Goal: Check status: Check status

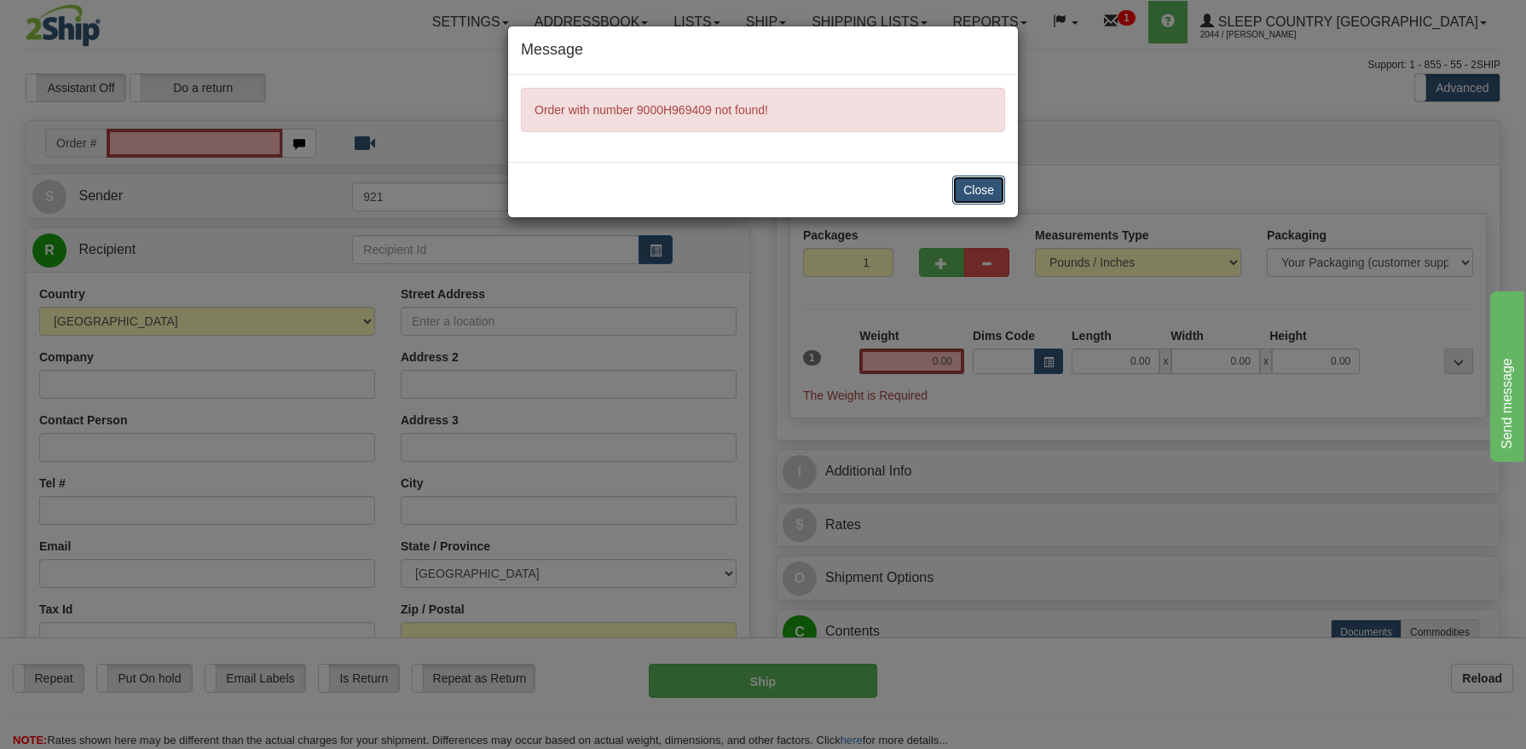
click at [972, 188] on button "Close" at bounding box center [978, 190] width 53 height 29
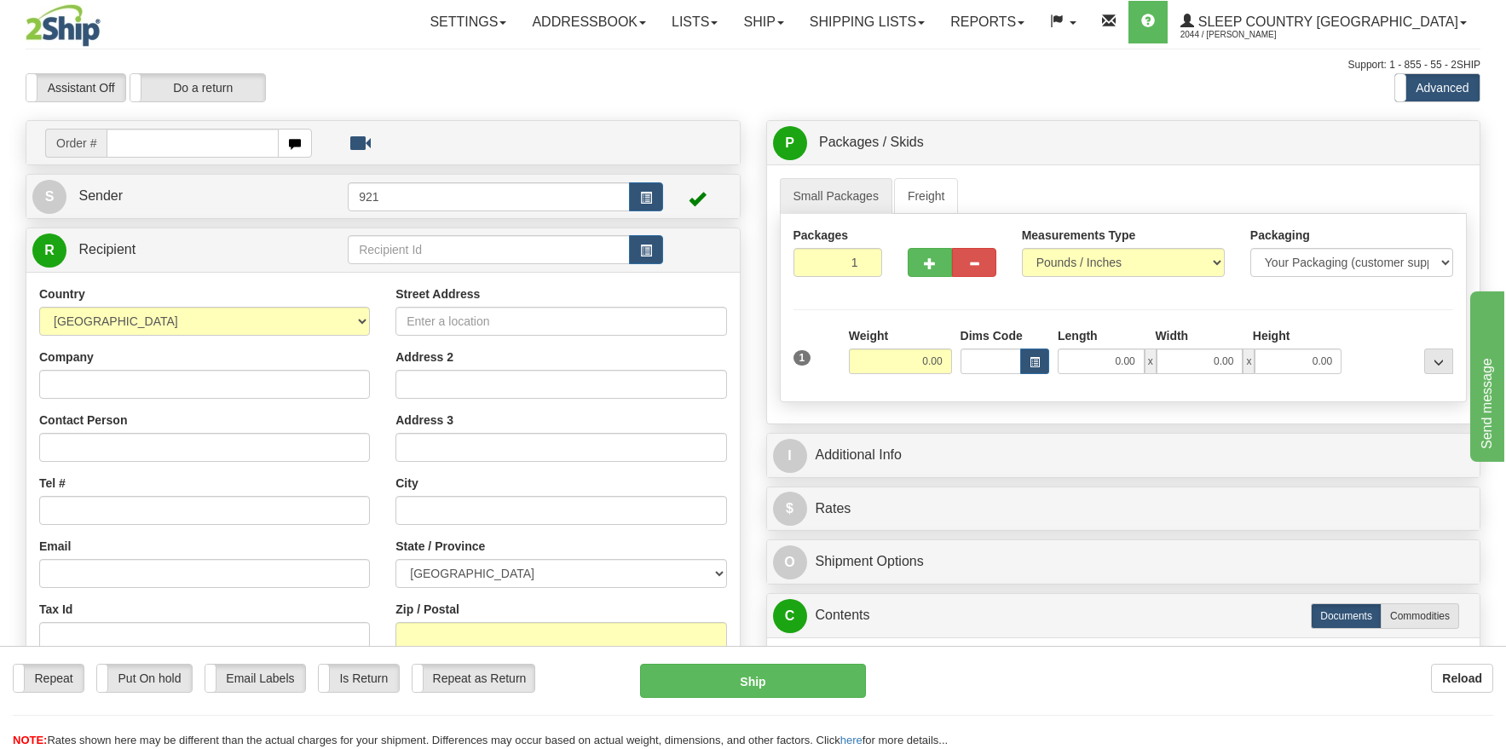
click at [224, 145] on input "text" at bounding box center [192, 143] width 171 height 29
type input "9000H969409"
click at [829, 13] on body "Training Course Close Toggle navigation Settings Shipping Preferences New Recip…" at bounding box center [753, 374] width 1506 height 749
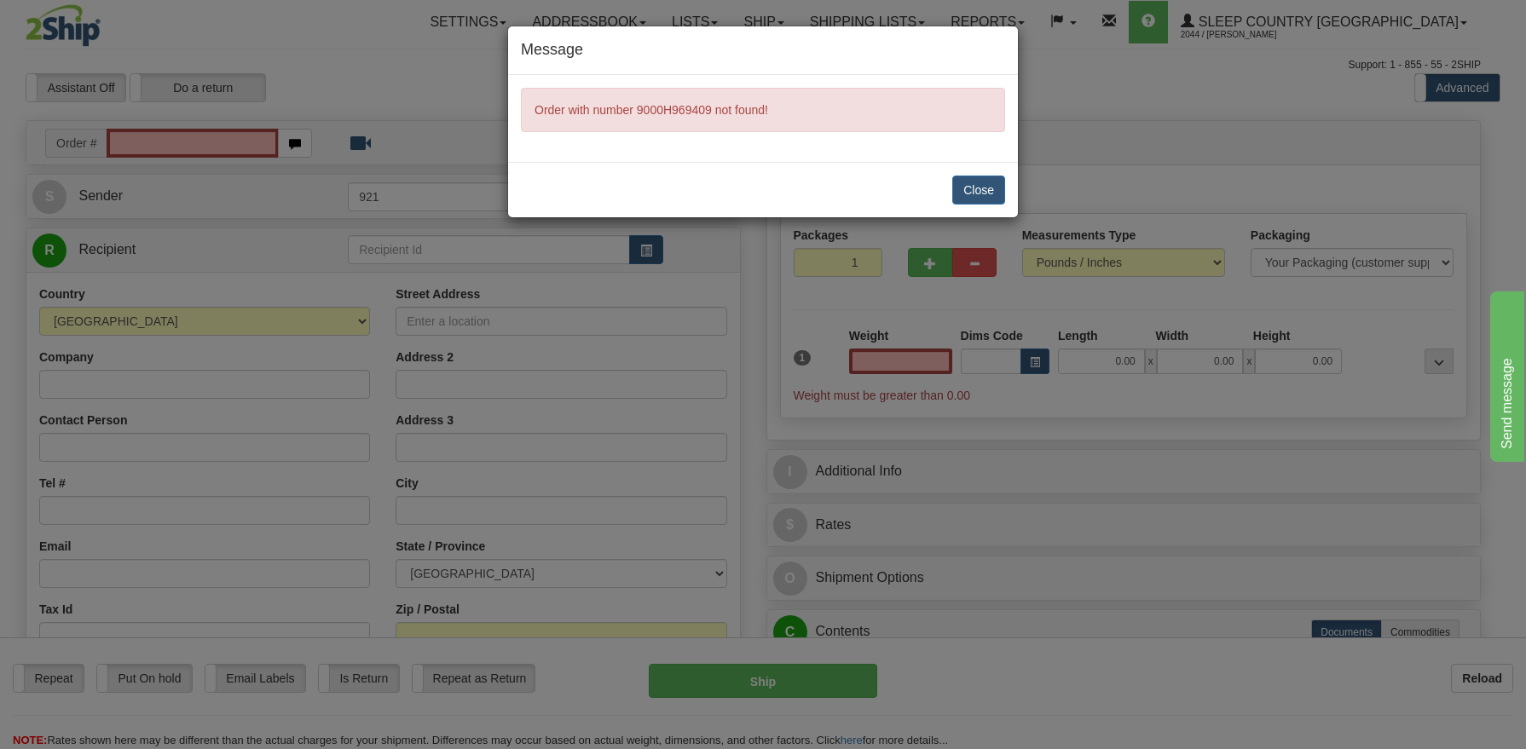
type input "0.00"
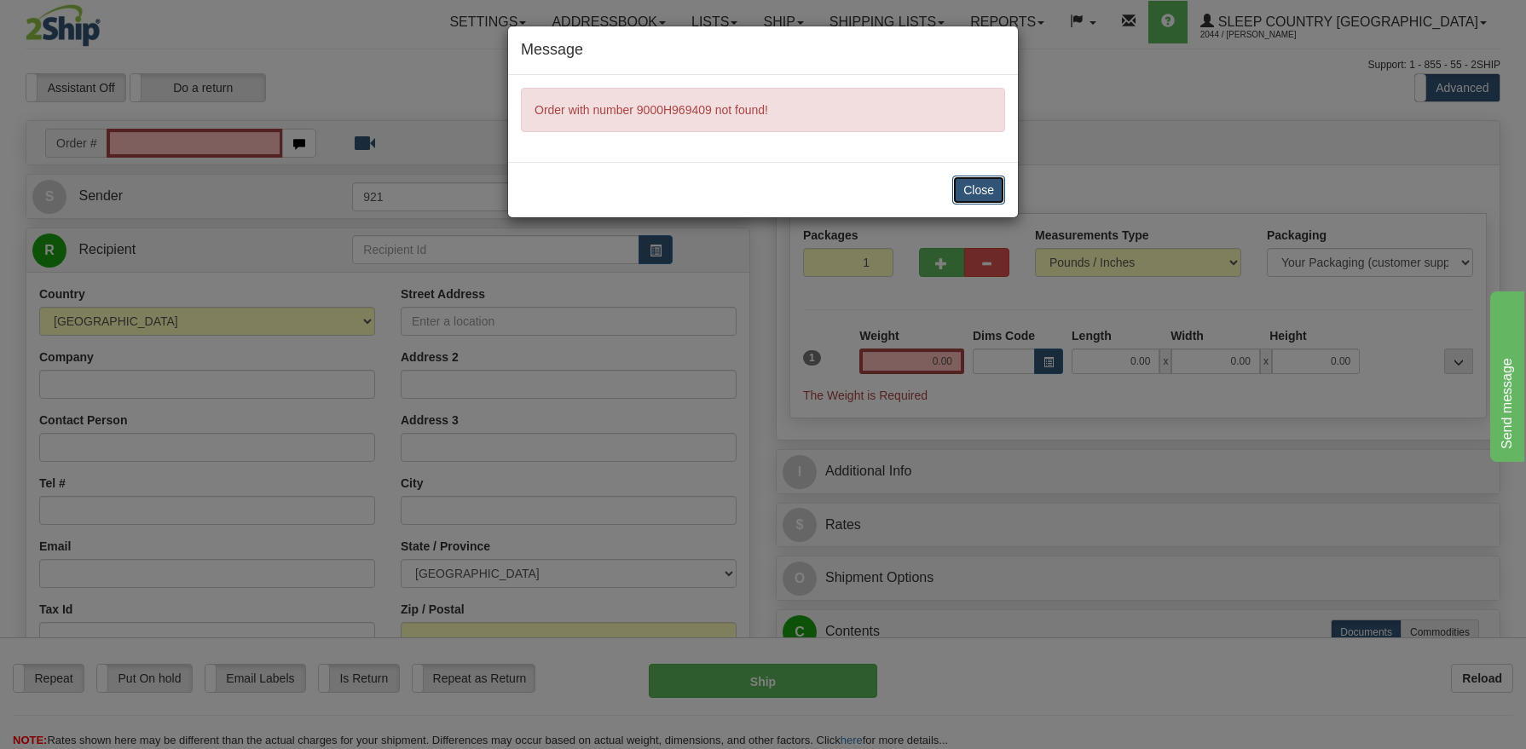
click at [991, 189] on button "Close" at bounding box center [978, 190] width 53 height 29
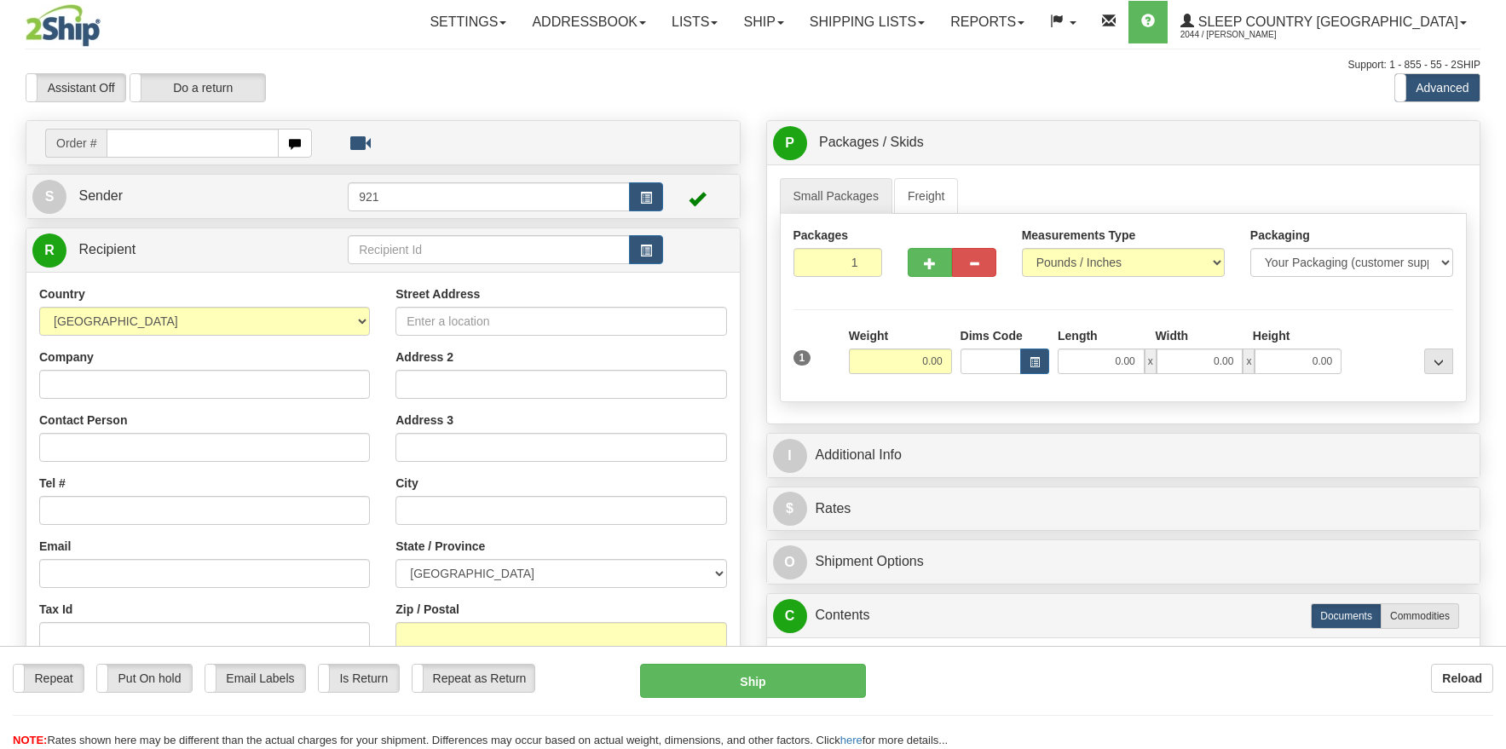
click at [938, 27] on div at bounding box center [753, 374] width 1506 height 749
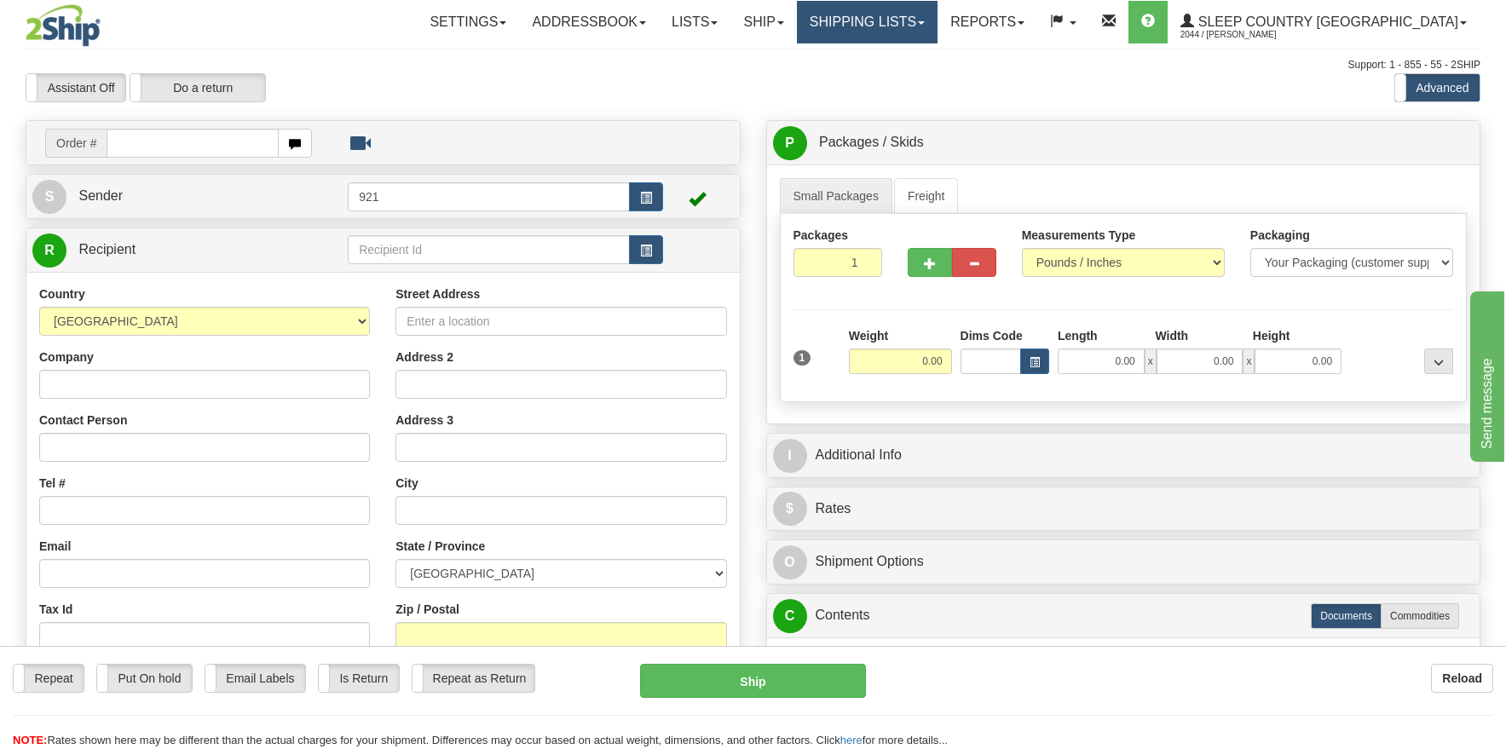
click at [930, 22] on link "Shipping lists" at bounding box center [867, 22] width 141 height 43
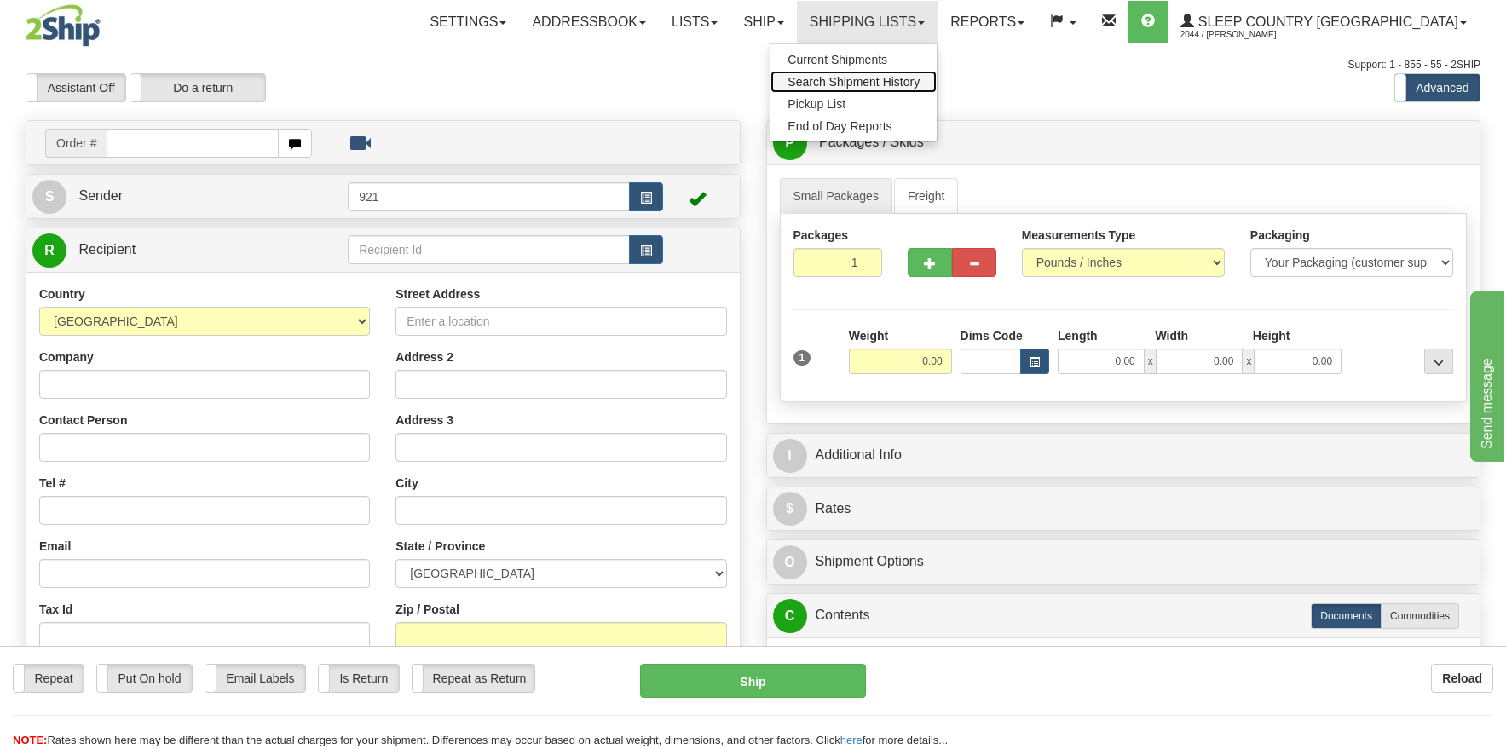
click at [896, 78] on span "Search Shipment History" at bounding box center [854, 82] width 132 height 14
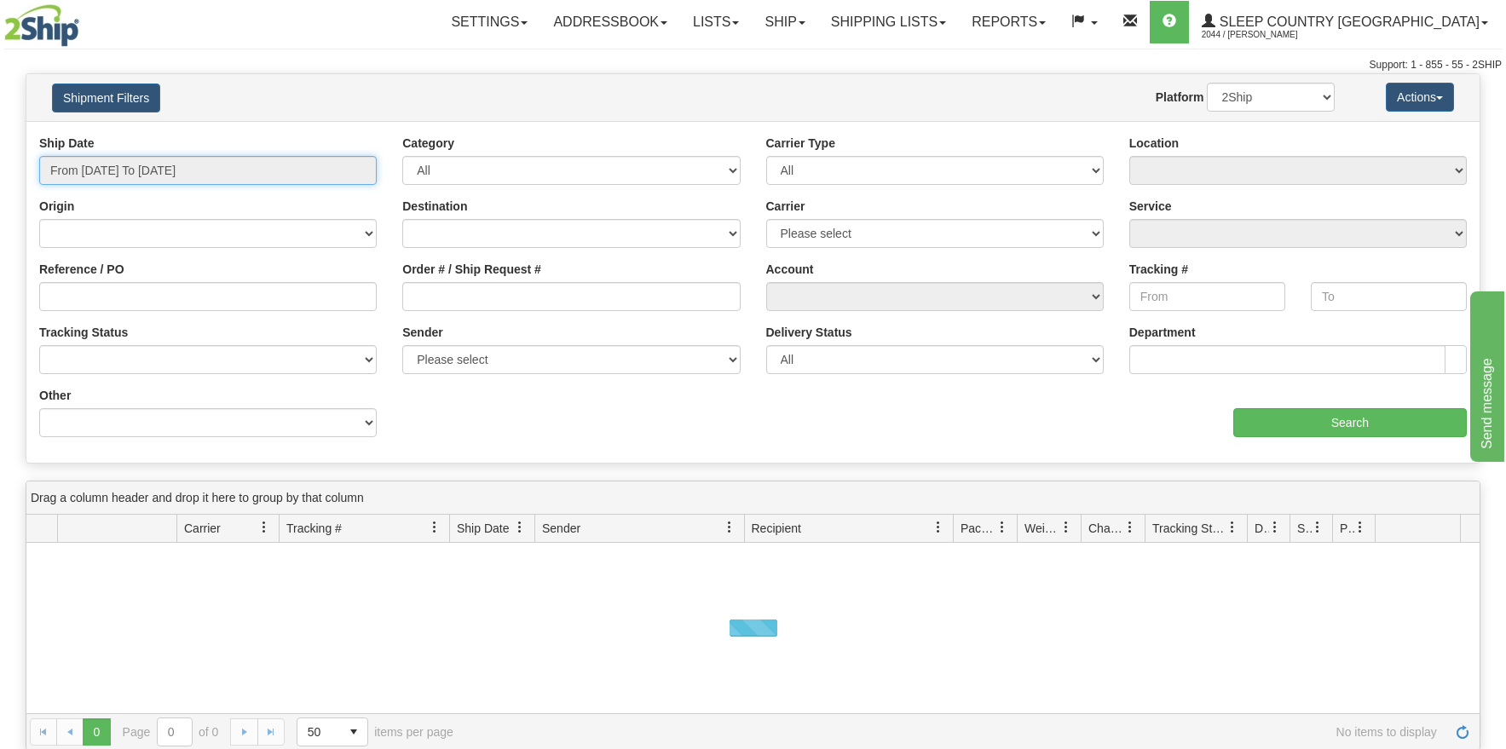
click at [228, 169] on input "From [DATE] To [DATE]" at bounding box center [208, 170] width 338 height 29
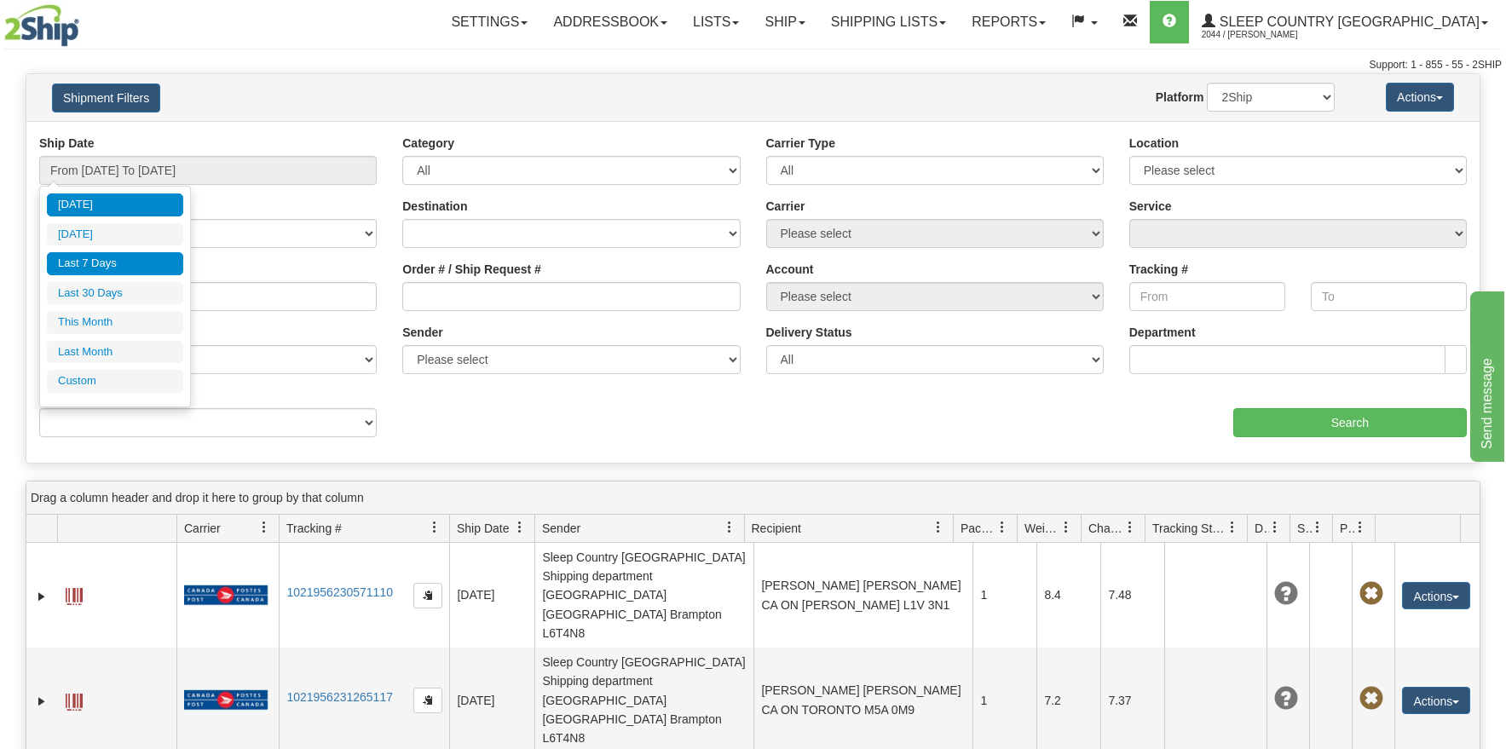
click at [118, 264] on li "Last 7 Days" at bounding box center [115, 263] width 136 height 23
type input "From 08/29/2025 To 09/04/2025"
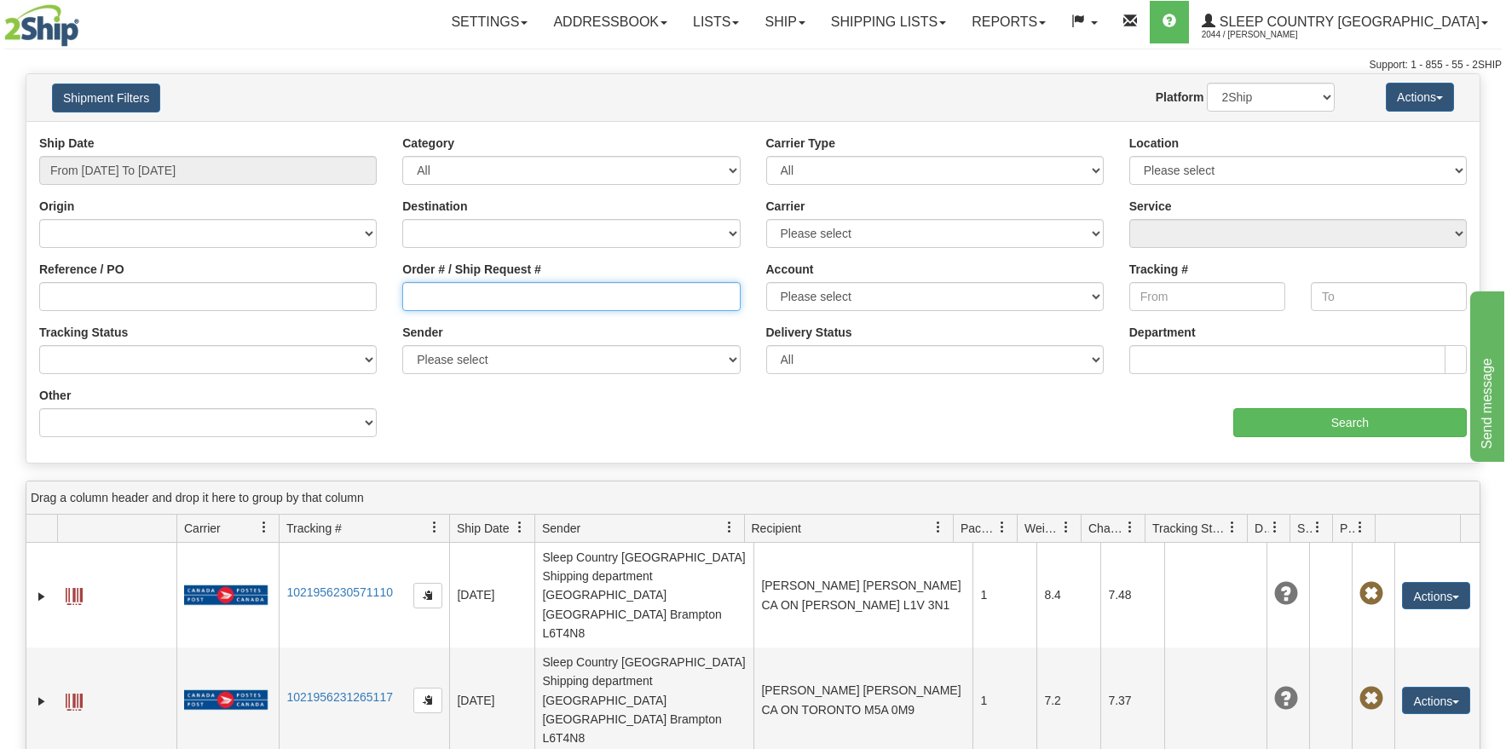
click at [545, 294] on input "Order # / Ship Request #" at bounding box center [571, 296] width 338 height 29
paste input "9000H969409"
type input "9000H969409"
click at [1308, 425] on input "Search" at bounding box center [1351, 422] width 234 height 29
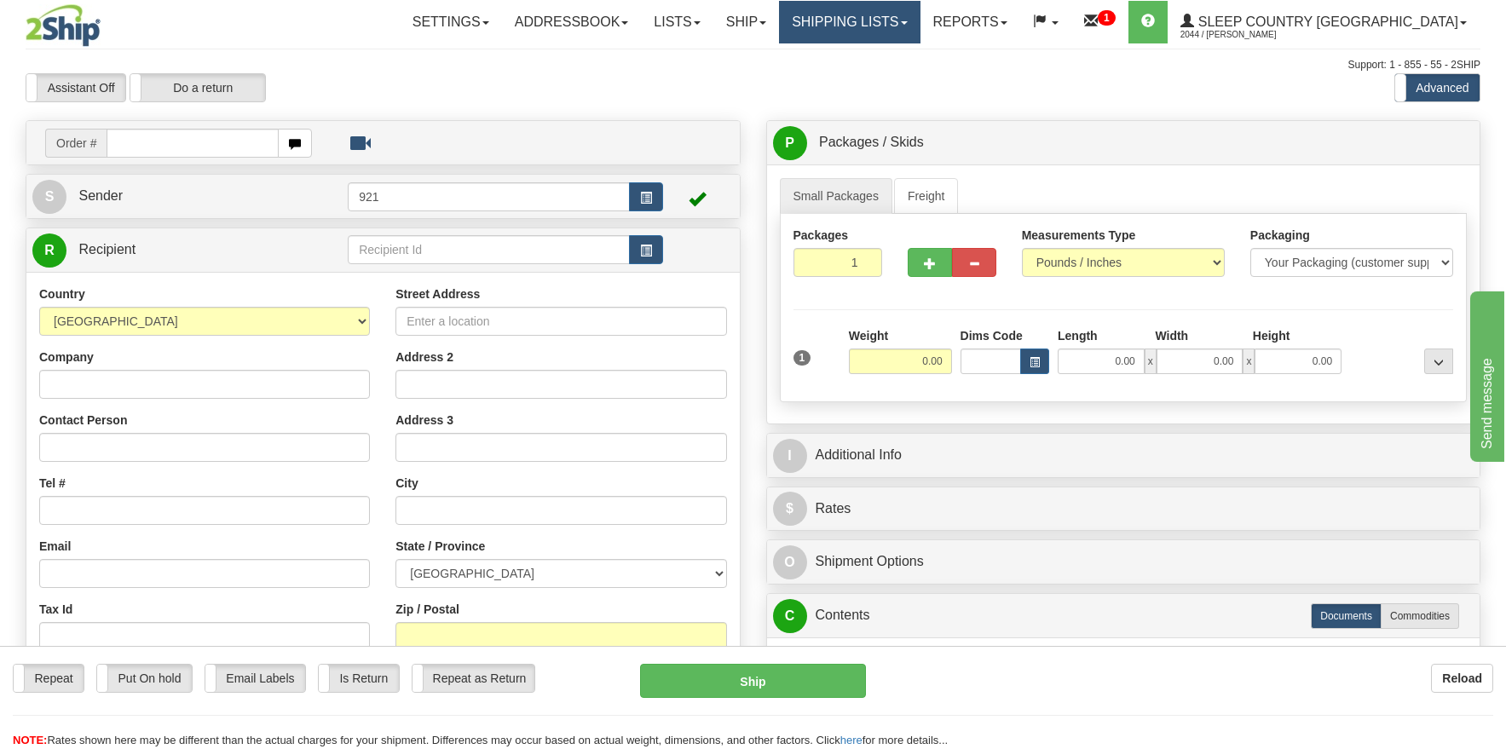
click at [902, 26] on link "Shipping lists" at bounding box center [849, 22] width 141 height 43
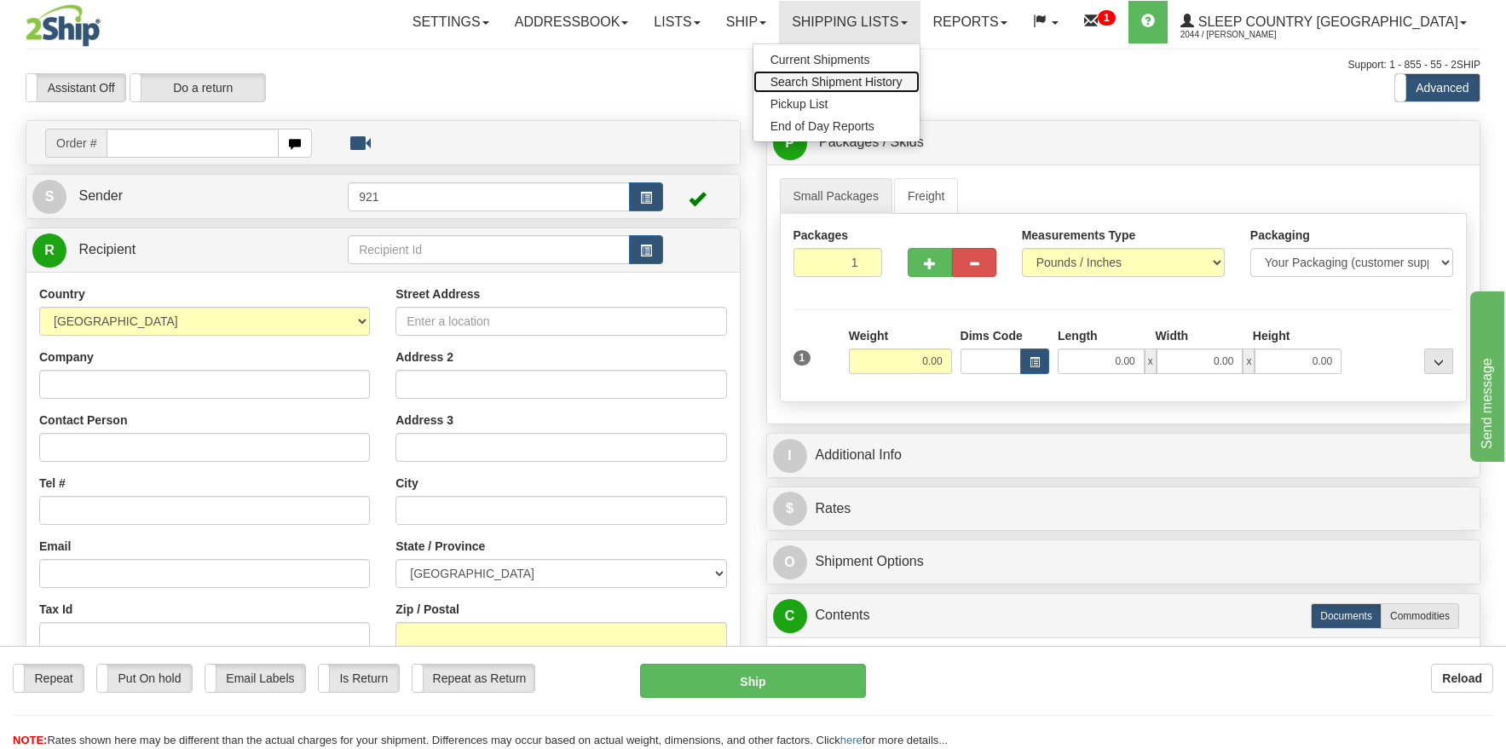
click at [890, 84] on span "Search Shipment History" at bounding box center [837, 82] width 132 height 14
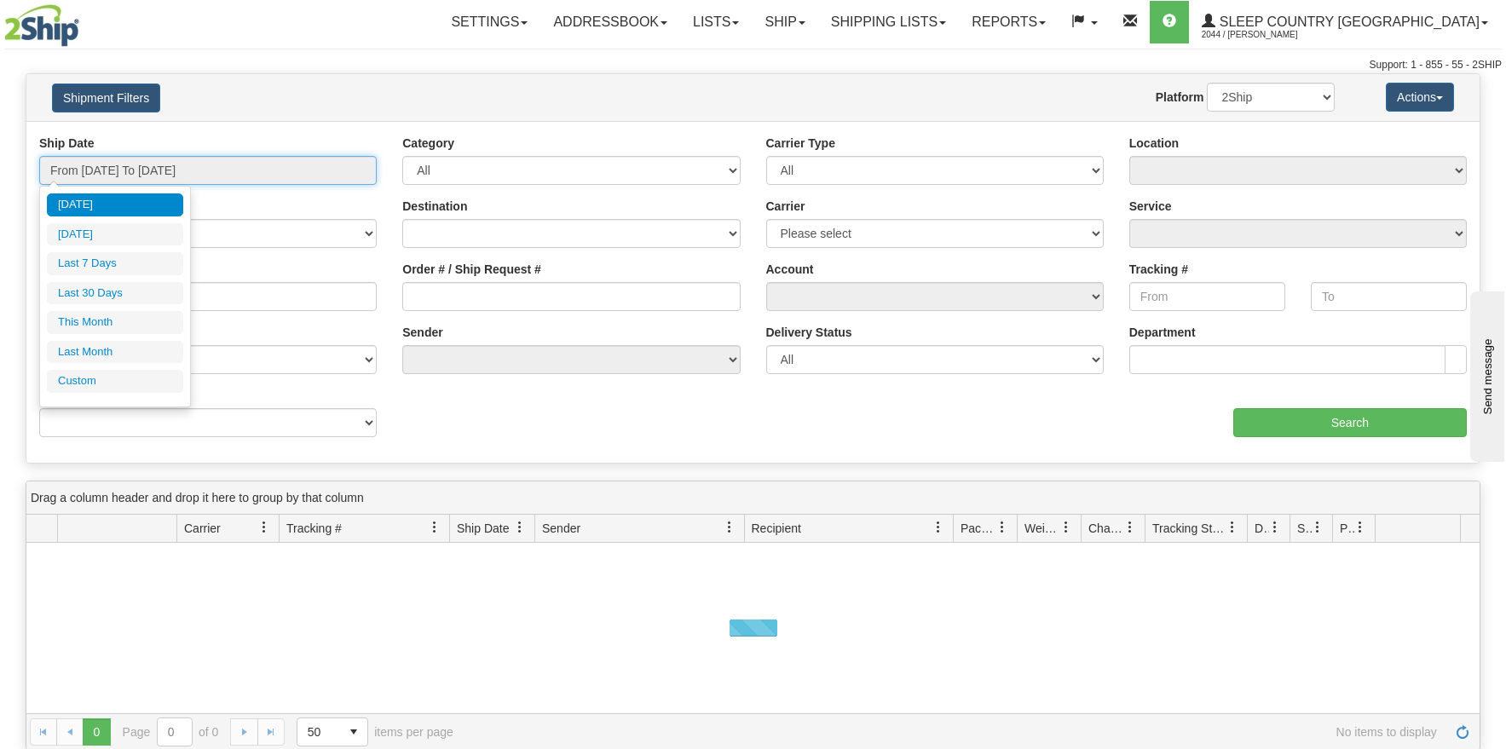
click at [118, 176] on input "From [DATE] To [DATE]" at bounding box center [208, 170] width 338 height 29
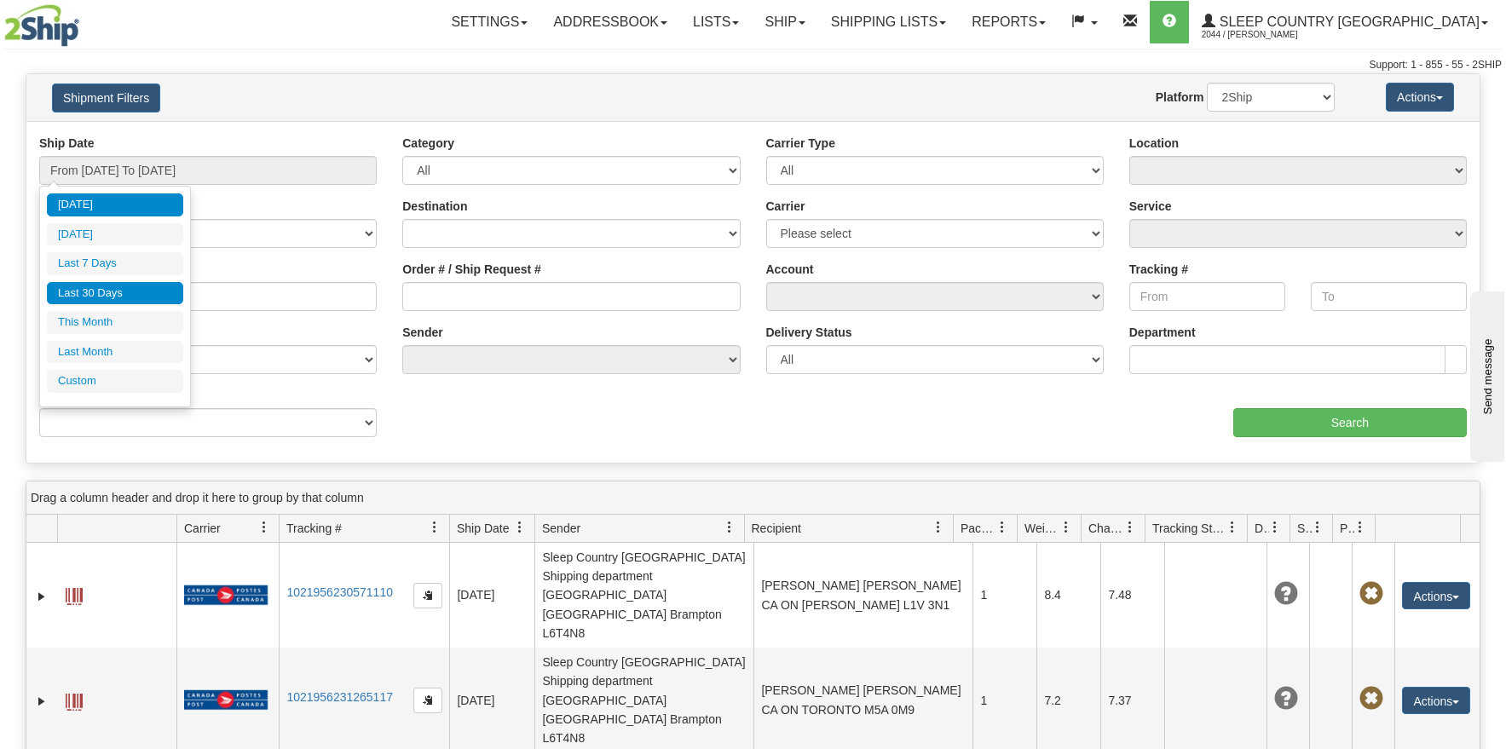
click at [132, 290] on li "Last 30 Days" at bounding box center [115, 293] width 136 height 23
type input "From [DATE] To [DATE]"
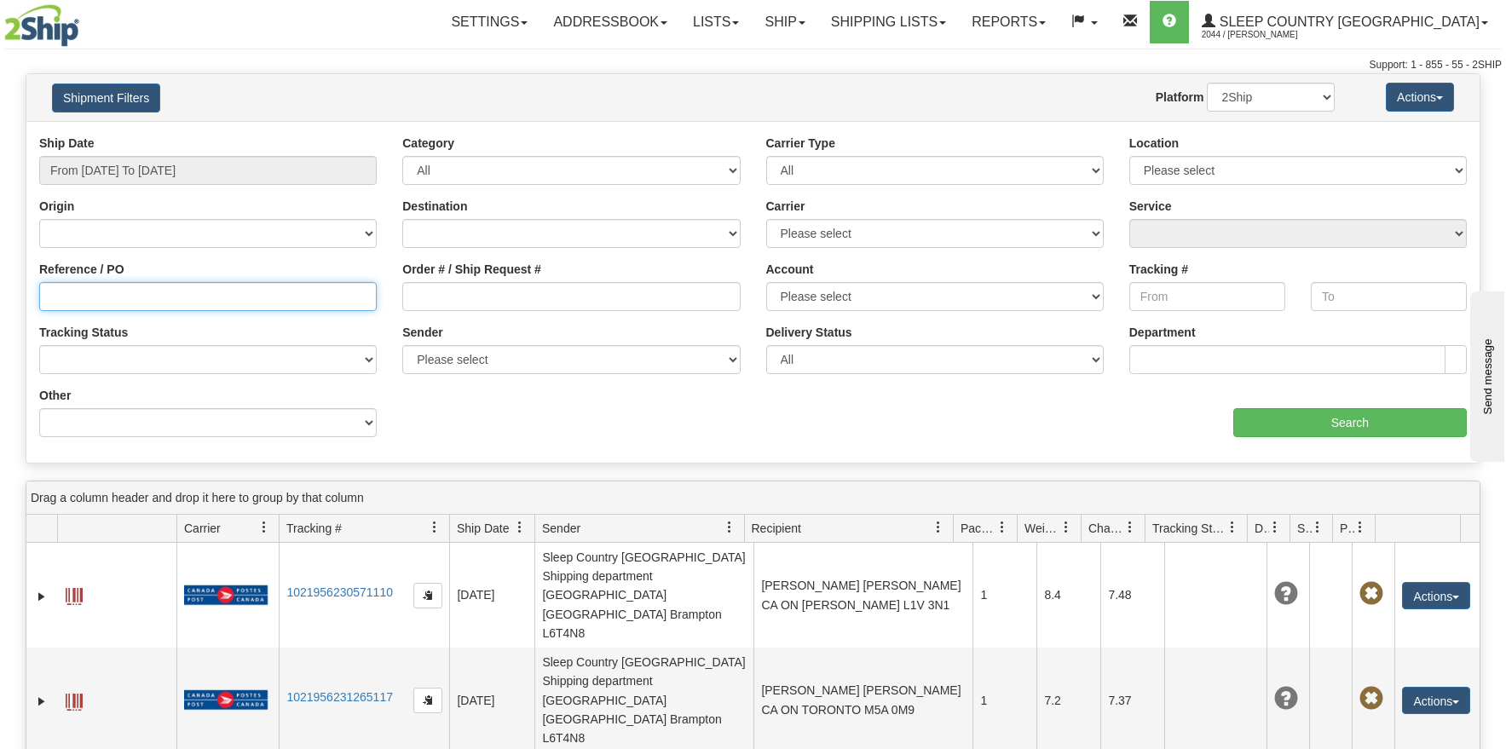
click at [130, 298] on input "Reference / PO" at bounding box center [208, 296] width 338 height 29
paste input "9000H969409"
type input "9000H969409"
click at [1302, 412] on input "Search" at bounding box center [1351, 422] width 234 height 29
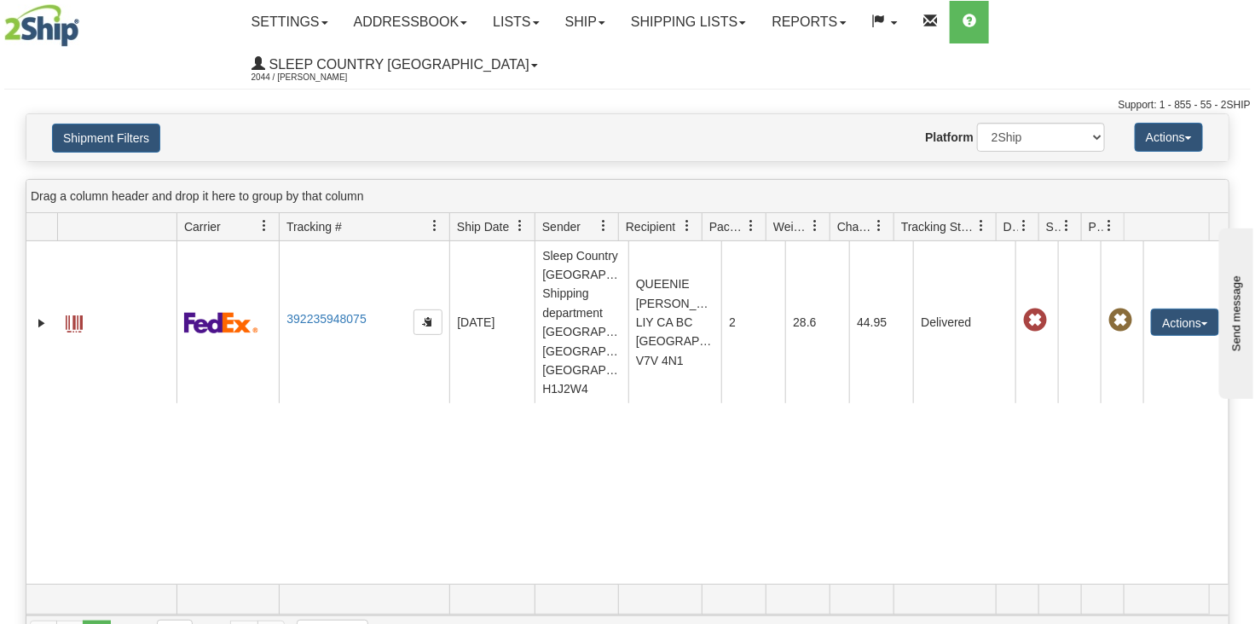
click at [48, 123] on h4 "Shipment Filters" at bounding box center [137, 138] width 196 height 30
click at [58, 124] on button "Shipment Filters" at bounding box center [106, 138] width 108 height 29
